Goal: Information Seeking & Learning: Understand process/instructions

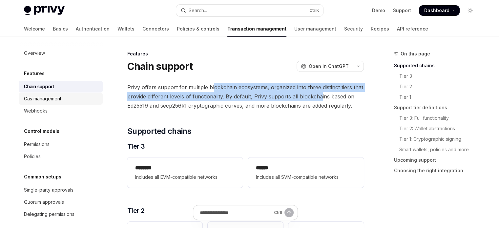
click at [78, 100] on div "Gas management" at bounding box center [61, 99] width 75 height 8
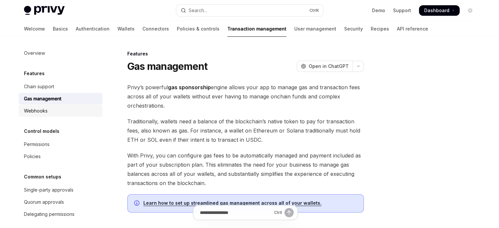
click at [73, 109] on div "Webhooks" at bounding box center [61, 111] width 75 height 8
type textarea "*"
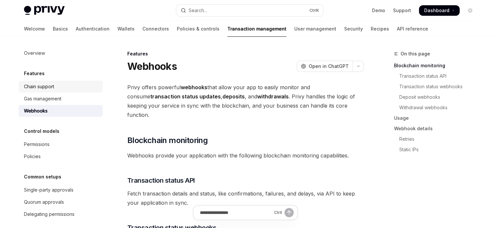
click at [67, 90] on div "Chain support" at bounding box center [61, 87] width 75 height 8
